Goal: Task Accomplishment & Management: Manage account settings

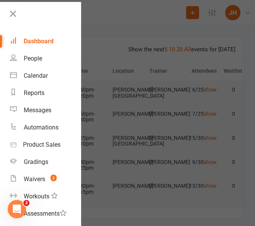
click at [117, 42] on div at bounding box center [127, 113] width 255 height 226
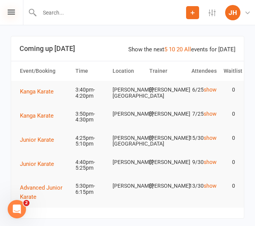
click at [9, 12] on icon at bounding box center [11, 12] width 7 height 5
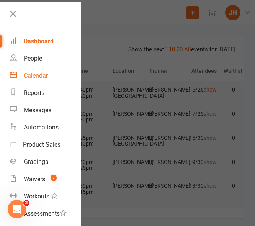
click at [33, 75] on div "Calendar" at bounding box center [36, 75] width 24 height 7
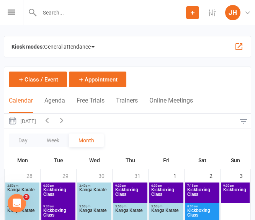
click at [68, 10] on input "text" at bounding box center [111, 12] width 149 height 11
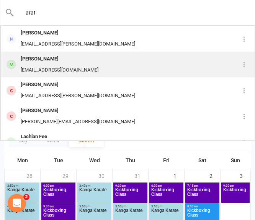
type input "arat"
click at [46, 65] on div "[EMAIL_ADDRESS][DOMAIN_NAME]" at bounding box center [59, 70] width 82 height 11
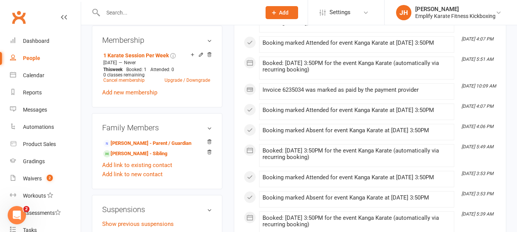
scroll to position [306, 0]
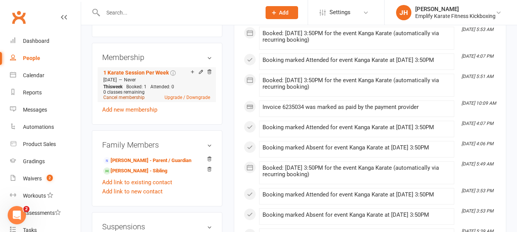
click at [141, 95] on link "Cancel membership" at bounding box center [123, 97] width 41 height 5
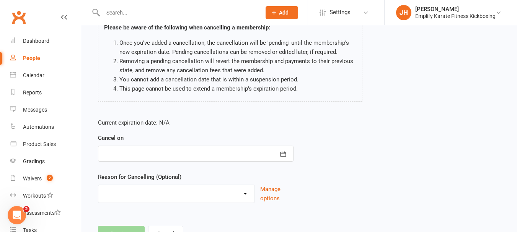
scroll to position [98, 0]
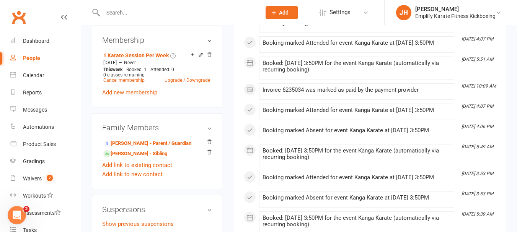
scroll to position [306, 0]
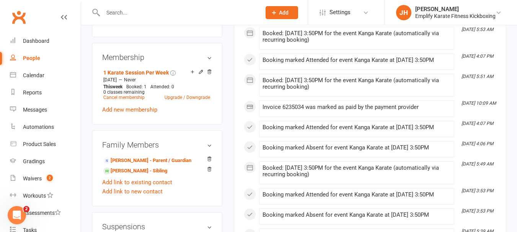
click at [22, 216] on div "Open Intercom Messenger" at bounding box center [16, 215] width 25 height 25
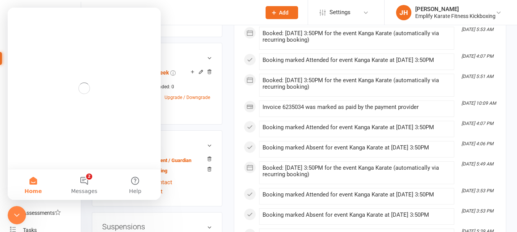
scroll to position [0, 0]
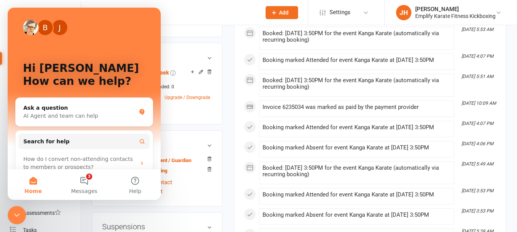
click at [329, 114] on div "Invoice 6235034 was marked as paid by the payment provider" at bounding box center [356, 109] width 188 height 10
click at [16, 218] on icon "Close Intercom Messenger" at bounding box center [16, 215] width 9 height 9
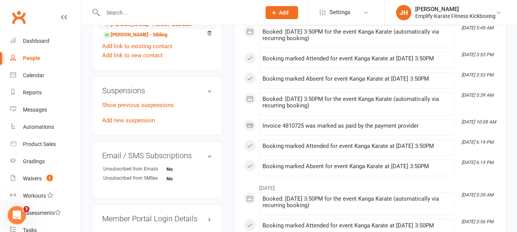
scroll to position [459, 0]
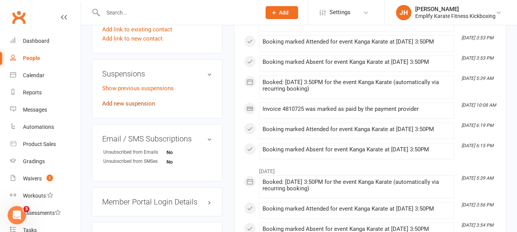
click at [136, 103] on link "Add new suspension" at bounding box center [128, 103] width 53 height 7
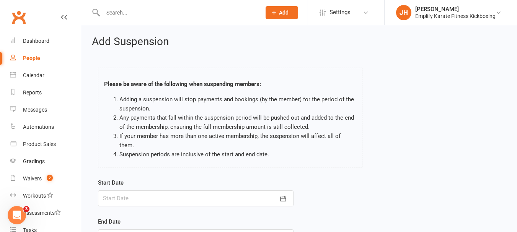
click at [266, 100] on li "Adding a suspension will stop payments and bookings (by the member) for the per…" at bounding box center [237, 104] width 237 height 18
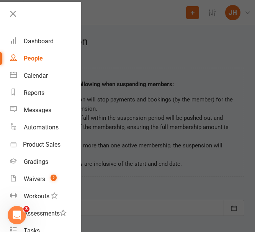
click at [132, 85] on div at bounding box center [127, 116] width 255 height 232
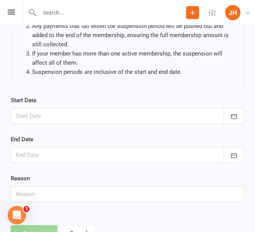
scroll to position [115, 0]
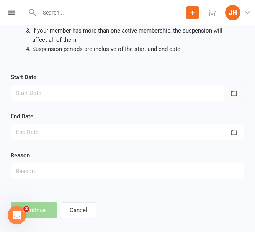
click at [237, 95] on icon "button" at bounding box center [234, 94] width 8 height 8
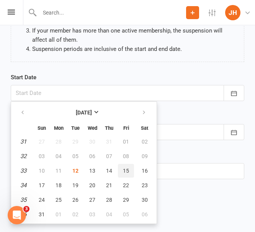
click at [124, 169] on span "15" at bounding box center [126, 171] width 6 height 6
type input "[DATE]"
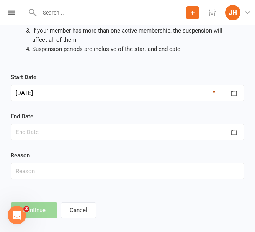
click at [215, 91] on link "×" at bounding box center [213, 92] width 3 height 9
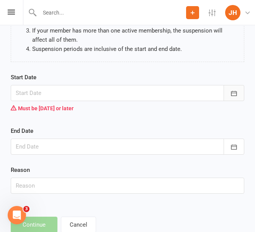
click at [239, 93] on button "button" at bounding box center [233, 93] width 21 height 16
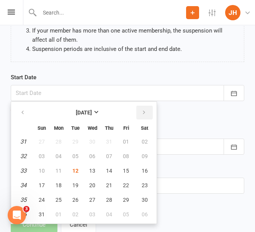
click at [144, 110] on icon "button" at bounding box center [143, 112] width 5 height 6
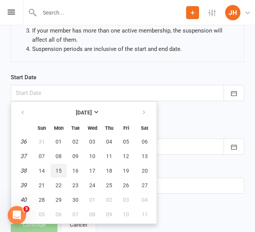
click at [61, 168] on span "15" at bounding box center [58, 171] width 6 height 6
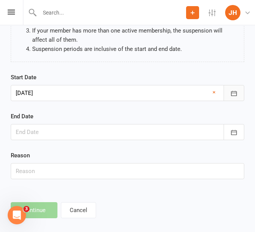
click at [236, 91] on icon "button" at bounding box center [234, 93] width 6 height 5
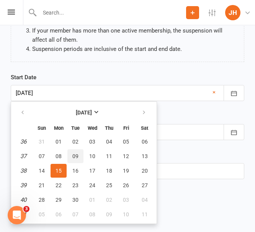
click at [76, 157] on span "09" at bounding box center [75, 156] width 6 height 6
type input "[DATE]"
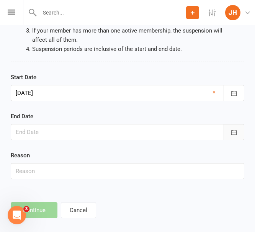
click at [239, 128] on button "button" at bounding box center [233, 132] width 21 height 16
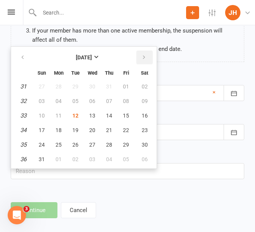
click at [144, 57] on icon "button" at bounding box center [143, 57] width 5 height 6
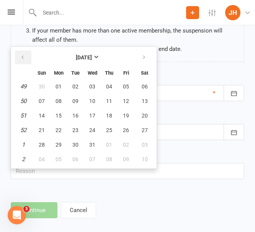
click at [25, 62] on button "button" at bounding box center [23, 58] width 16 height 14
click at [143, 56] on icon "button" at bounding box center [143, 57] width 5 height 6
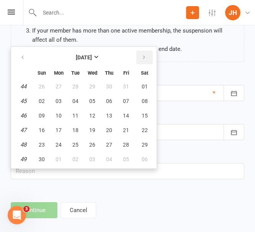
click at [143, 56] on icon "button" at bounding box center [143, 57] width 5 height 6
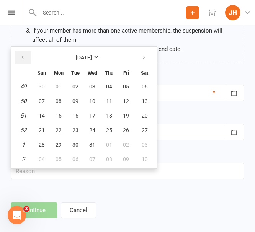
click at [20, 55] on button "button" at bounding box center [23, 58] width 16 height 14
click at [78, 143] on span "28" at bounding box center [75, 145] width 6 height 6
type input "[DATE]"
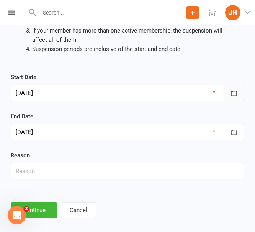
click at [232, 88] on button "button" at bounding box center [233, 93] width 21 height 16
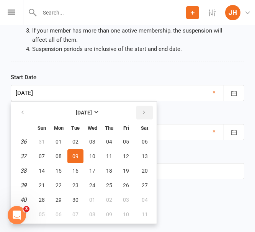
click at [143, 114] on icon "button" at bounding box center [143, 112] width 5 height 6
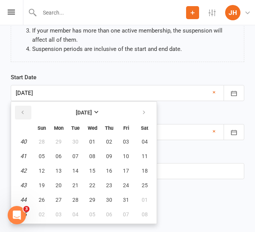
click at [26, 114] on button "button" at bounding box center [23, 113] width 16 height 14
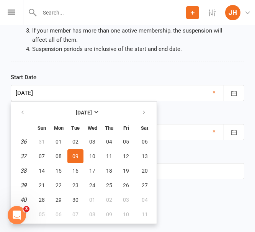
click at [76, 66] on div "Please be aware of the following when suspending members: Adding a suspension w…" at bounding box center [127, 8] width 245 height 127
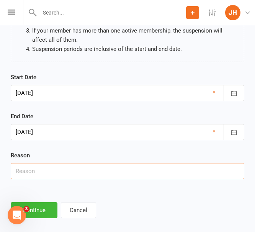
click at [50, 165] on input "text" at bounding box center [127, 171] width 233 height 16
type input "Holiday"
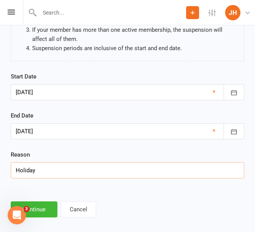
scroll to position [123, 0]
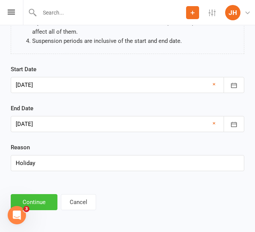
click at [43, 207] on button "Continue" at bounding box center [34, 202] width 47 height 16
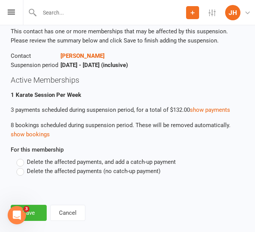
scroll to position [56, 0]
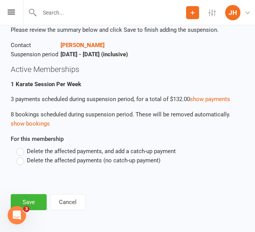
click at [20, 163] on label "Delete the affected payments (no catch-up payment)" at bounding box center [88, 160] width 144 height 9
click at [20, 156] on input "Delete the affected payments (no catch-up payment)" at bounding box center [18, 156] width 5 height 0
click at [33, 204] on button "Save" at bounding box center [29, 202] width 36 height 16
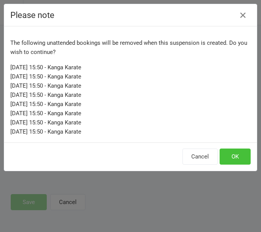
click at [230, 160] on button "OK" at bounding box center [234, 156] width 31 height 16
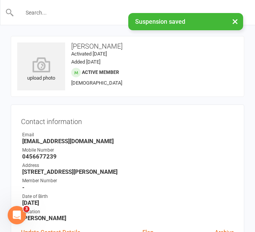
click at [69, 10] on input "text" at bounding box center [127, 12] width 227 height 11
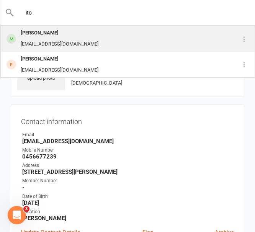
type input "ito"
click at [64, 33] on div "[PERSON_NAME]" at bounding box center [59, 33] width 82 height 11
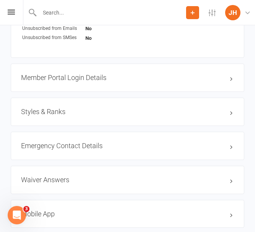
scroll to position [536, 0]
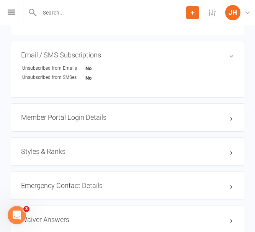
click at [65, 149] on h3 "Styles & Ranks" at bounding box center [127, 152] width 213 height 8
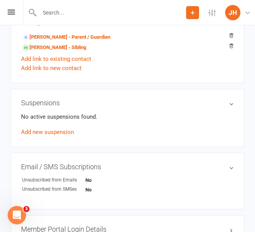
scroll to position [421, 0]
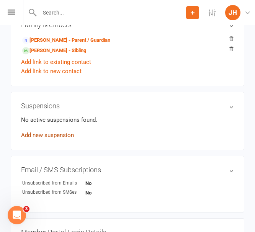
click at [43, 134] on link "Add new suspension" at bounding box center [47, 135] width 53 height 7
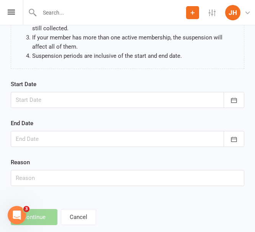
scroll to position [115, 0]
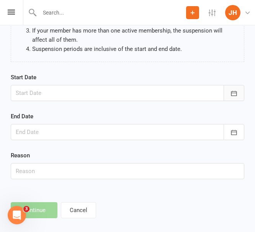
click at [231, 96] on icon "button" at bounding box center [234, 94] width 8 height 8
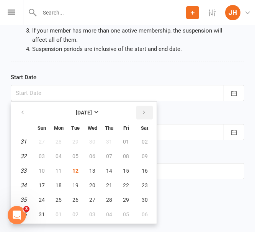
click at [143, 115] on icon "button" at bounding box center [143, 112] width 5 height 6
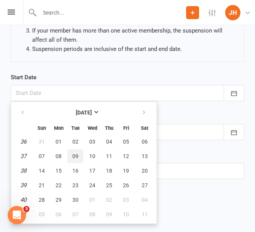
click at [75, 153] on span "09" at bounding box center [75, 156] width 6 height 6
type input "[DATE]"
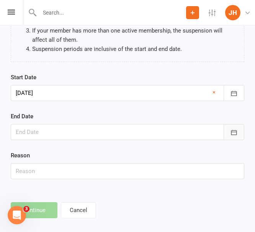
click at [232, 134] on icon "button" at bounding box center [234, 133] width 8 height 8
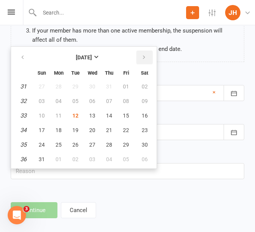
click at [143, 57] on icon "button" at bounding box center [143, 57] width 5 height 6
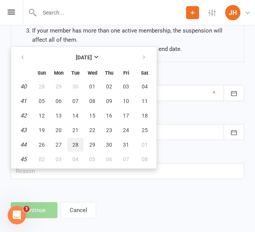
click at [75, 147] on span "28" at bounding box center [75, 145] width 6 height 6
type input "[DATE]"
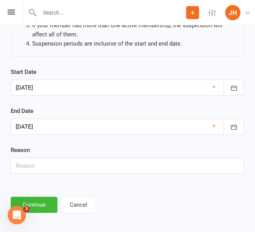
scroll to position [123, 0]
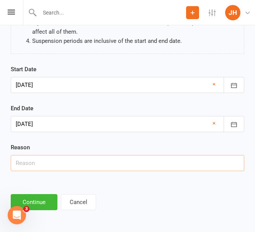
click at [46, 165] on input "text" at bounding box center [127, 163] width 233 height 16
type input "Holiday"
click at [37, 201] on button "Continue" at bounding box center [34, 202] width 47 height 16
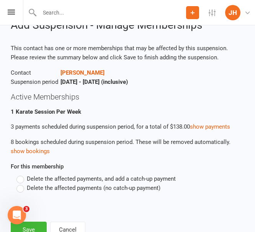
scroll to position [56, 0]
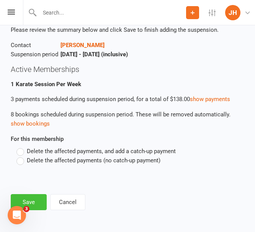
click at [39, 199] on button "Save" at bounding box center [29, 202] width 36 height 16
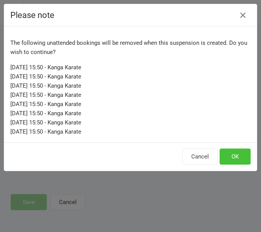
click at [233, 157] on button "OK" at bounding box center [234, 156] width 31 height 16
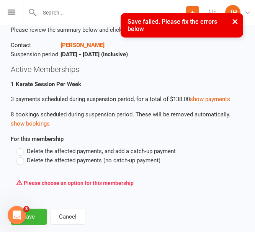
click at [25, 163] on label "Delete the affected payments (no catch-up payment)" at bounding box center [88, 160] width 144 height 9
click at [21, 156] on input "Delete the affected payments (no catch-up payment)" at bounding box center [18, 156] width 5 height 0
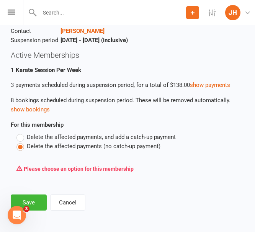
scroll to position [71, 0]
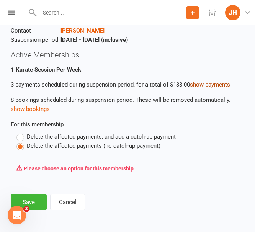
click at [218, 81] on link "show payments" at bounding box center [210, 84] width 40 height 7
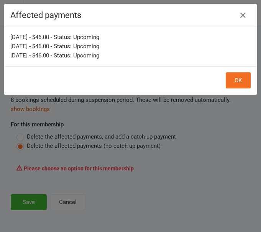
click at [187, 156] on div "Affected payments [DATE] - $46.00 - Status: Upcoming [DATE] - $46.00 - Status: …" at bounding box center [130, 116] width 261 height 232
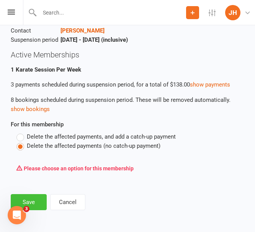
click at [39, 198] on button "Save" at bounding box center [29, 202] width 36 height 16
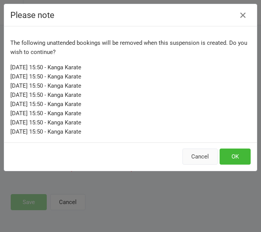
click at [195, 156] on button "Cancel" at bounding box center [199, 156] width 35 height 16
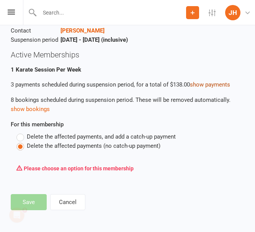
click at [201, 86] on link "show payments" at bounding box center [210, 84] width 40 height 7
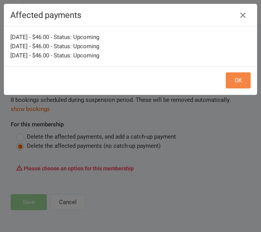
click at [225, 82] on button "OK" at bounding box center [237, 80] width 25 height 16
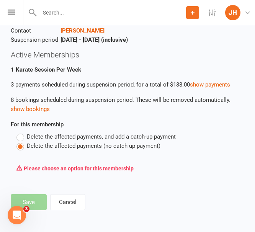
click at [44, 204] on footer "Save Cancel" at bounding box center [127, 202] width 233 height 16
click at [22, 144] on label "Delete the affected payments (no catch-up payment)" at bounding box center [88, 145] width 144 height 9
click at [21, 141] on input "Delete the affected payments (no catch-up payment)" at bounding box center [18, 141] width 5 height 0
click at [54, 156] on div "Delete the affected payments, and add a catch-up payment Delete the affected pa…" at bounding box center [127, 154] width 233 height 44
click at [43, 204] on footer "Save Cancel" at bounding box center [127, 202] width 233 height 16
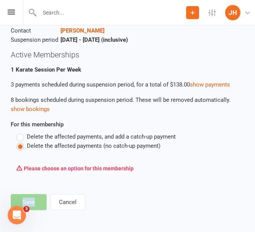
click at [43, 204] on footer "Save Cancel" at bounding box center [127, 202] width 233 height 16
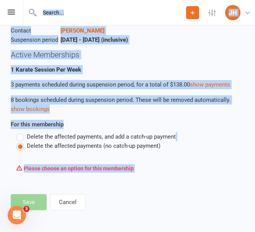
click at [43, 204] on footer "Save Cancel" at bounding box center [127, 202] width 233 height 16
click at [88, 193] on div "Add Suspension - Manage Memberships This contact has one or more memberships th…" at bounding box center [127, 87] width 255 height 266
click at [35, 201] on footer "Save Cancel" at bounding box center [127, 202] width 233 height 16
click at [140, 196] on footer "Save Cancel" at bounding box center [127, 202] width 233 height 16
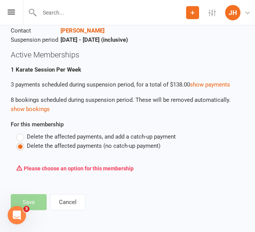
click at [24, 137] on label "Delete the affected payments, and add a catch-up payment" at bounding box center [95, 136] width 159 height 9
click at [21, 132] on input "Delete the affected payments, and add a catch-up payment" at bounding box center [18, 132] width 5 height 0
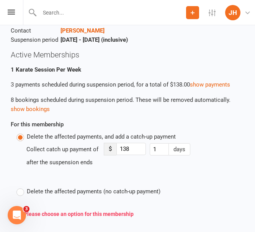
click at [22, 192] on label "Delete the affected payments (no catch-up payment)" at bounding box center [88, 191] width 144 height 9
click at [21, 187] on input "Delete the affected payments (no catch-up payment)" at bounding box center [18, 187] width 5 height 0
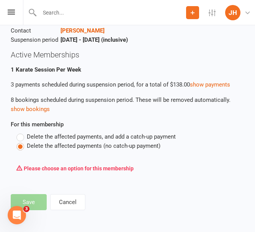
click at [34, 200] on footer "Save Cancel" at bounding box center [127, 202] width 233 height 16
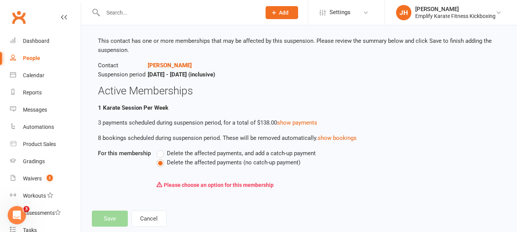
scroll to position [57, 0]
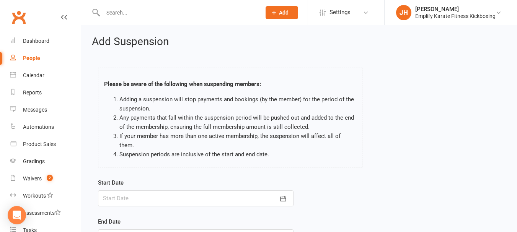
scroll to position [77, 0]
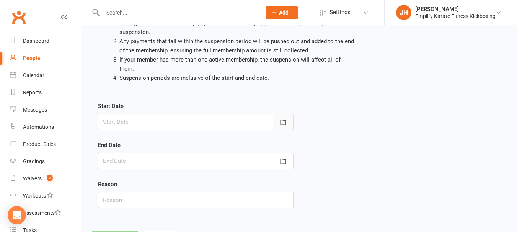
click at [285, 119] on icon "button" at bounding box center [283, 123] width 8 height 8
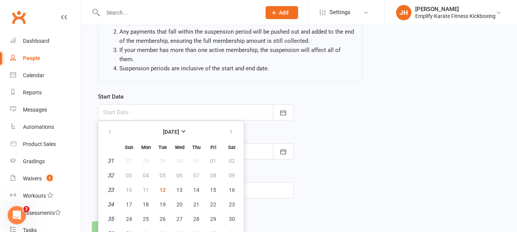
scroll to position [0, 0]
click at [234, 125] on button "button" at bounding box center [231, 132] width 16 height 14
click at [165, 171] on button "09" at bounding box center [163, 176] width 16 height 14
type input "[DATE]"
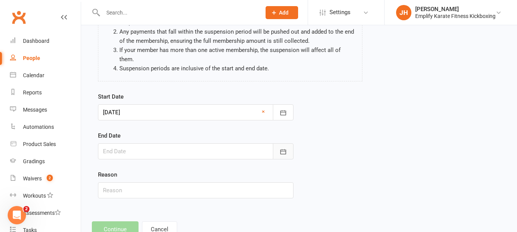
click at [282, 148] on icon "button" at bounding box center [283, 152] width 8 height 8
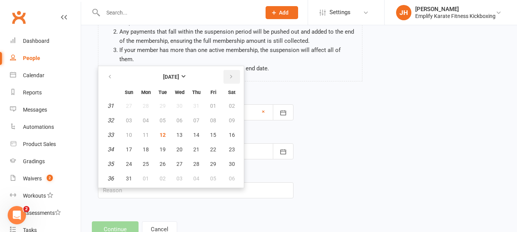
click at [230, 74] on icon "button" at bounding box center [230, 77] width 5 height 6
click at [162, 161] on span "28" at bounding box center [163, 164] width 6 height 6
type input "[DATE]"
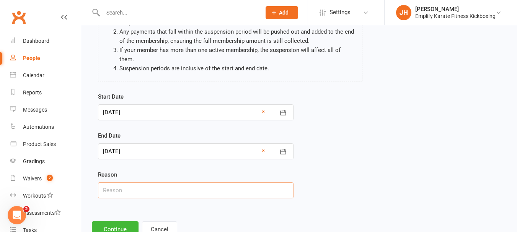
click at [148, 182] on input "text" at bounding box center [195, 190] width 195 height 16
type input "Holiday"
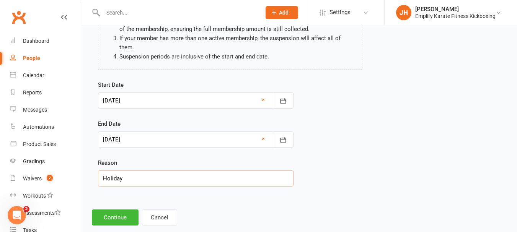
scroll to position [104, 0]
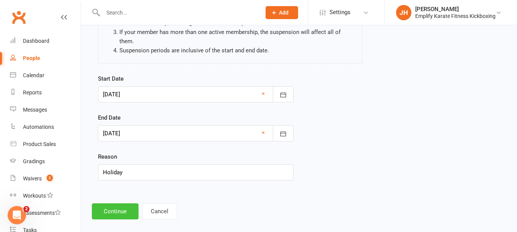
click at [108, 204] on button "Continue" at bounding box center [115, 212] width 47 height 16
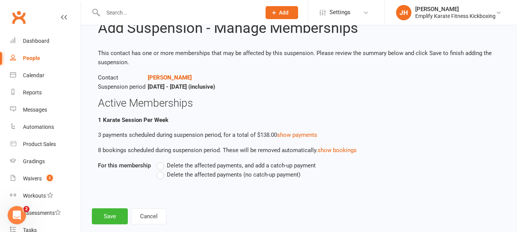
scroll to position [42, 0]
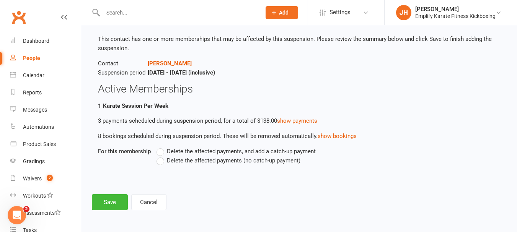
click at [170, 161] on span "Delete the affected payments (no catch-up payment)" at bounding box center [234, 160] width 134 height 8
click at [161, 156] on input "Delete the affected payments (no catch-up payment)" at bounding box center [158, 156] width 5 height 0
click at [117, 205] on button "Save" at bounding box center [110, 202] width 36 height 16
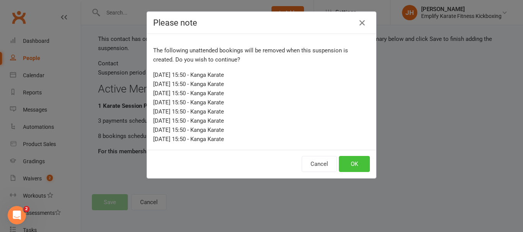
click at [344, 159] on button "OK" at bounding box center [354, 164] width 31 height 16
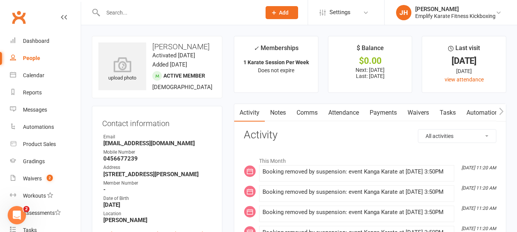
click at [380, 112] on link "Payments" at bounding box center [383, 113] width 38 height 18
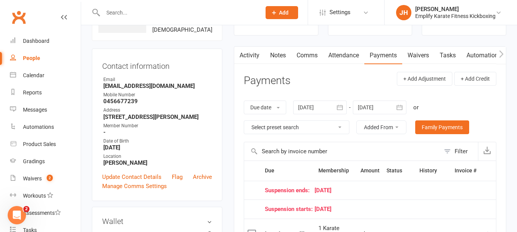
scroll to position [153, 0]
